Goal: Transaction & Acquisition: Subscribe to service/newsletter

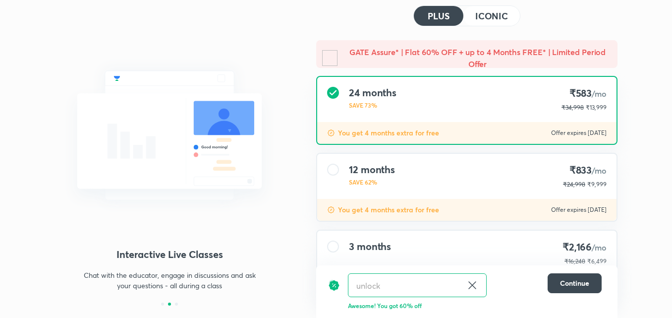
scroll to position [104, 0]
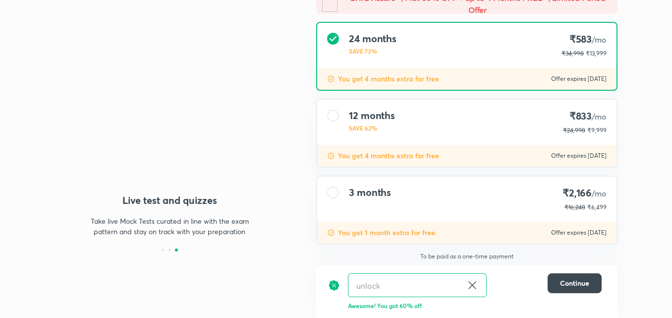
click at [482, 278] on div "unlock ​" at bounding box center [417, 285] width 139 height 24
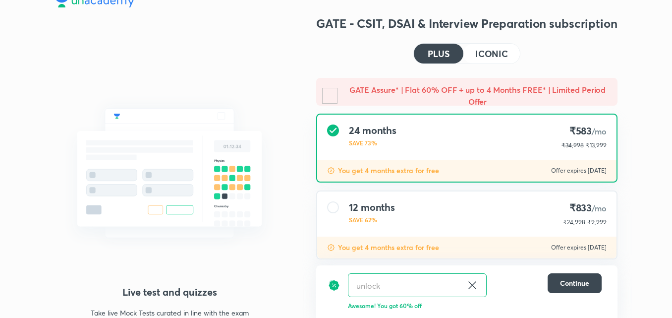
scroll to position [0, 0]
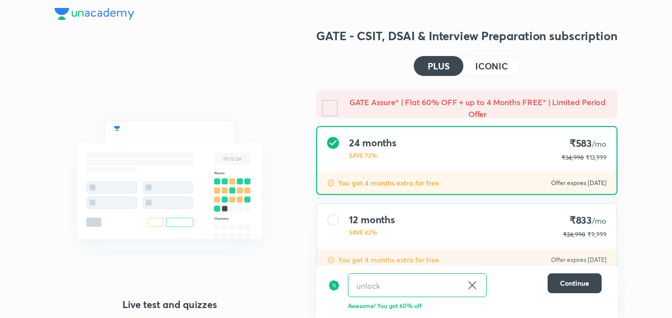
click at [624, 13] on header at bounding box center [336, 14] width 672 height 28
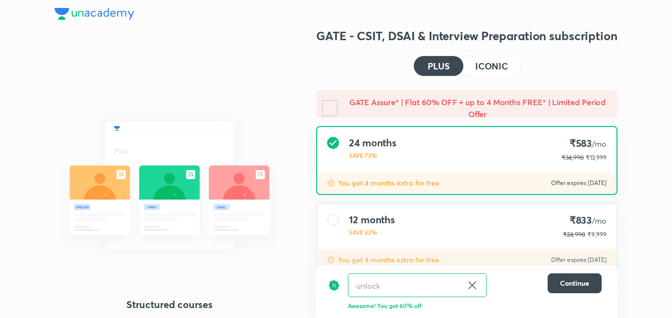
click at [641, 34] on div "Structured courses All our courses are structured in line with your exam syllab…" at bounding box center [336, 211] width 672 height 422
